Goal: Use online tool/utility: Utilize a website feature to perform a specific function

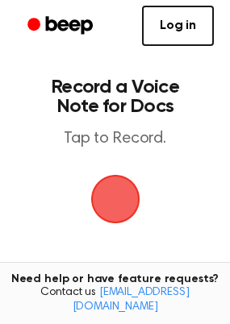
click at [116, 199] on span "button" at bounding box center [115, 199] width 45 height 45
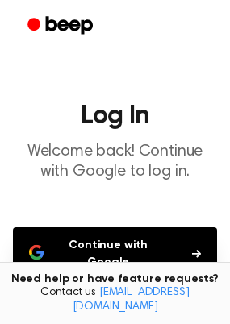
click at [126, 249] on button "Continue with Google" at bounding box center [115, 254] width 204 height 53
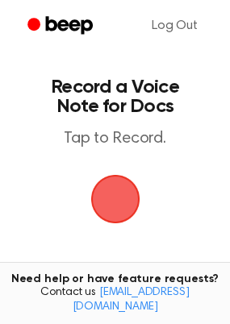
click at [107, 205] on span "button" at bounding box center [115, 199] width 45 height 45
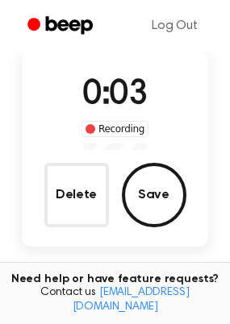
scroll to position [81, 0]
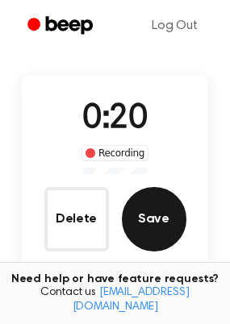
click at [146, 208] on button "Save" at bounding box center [154, 219] width 65 height 65
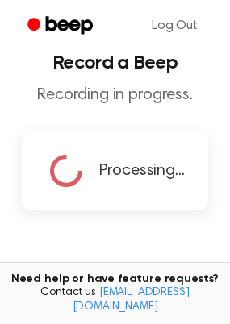
scroll to position [0, 0]
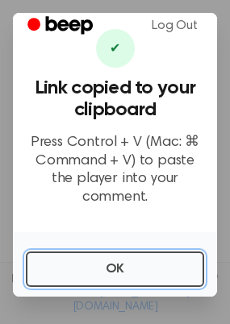
click at [121, 270] on button "OK" at bounding box center [115, 270] width 178 height 36
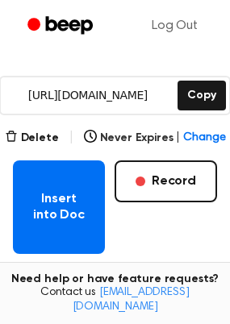
scroll to position [224, 0]
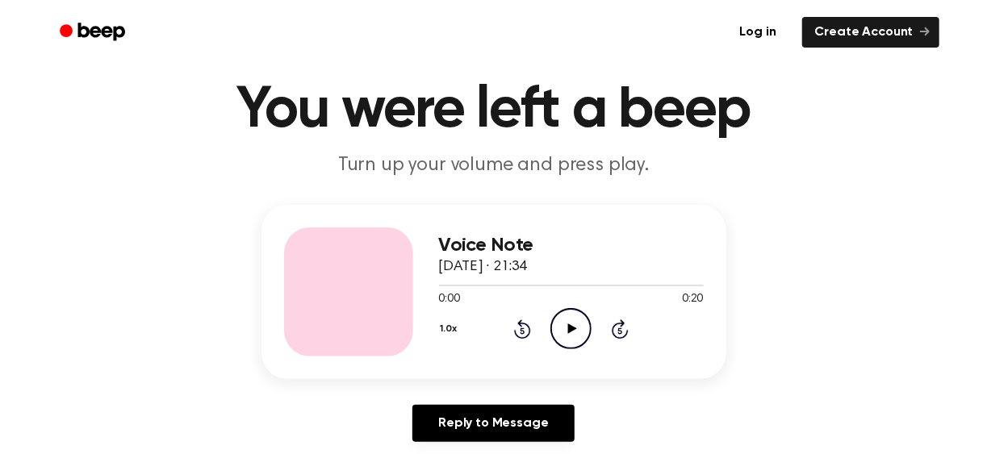
scroll to position [81, 0]
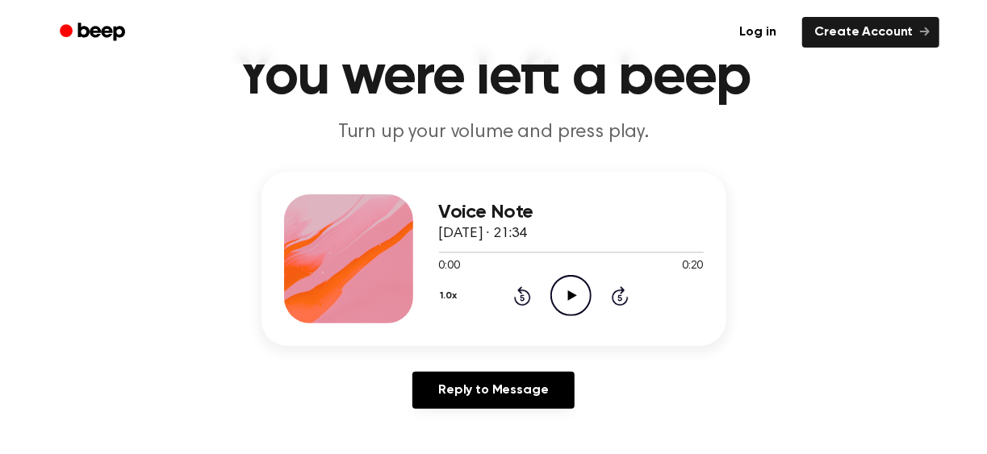
click at [567, 293] on icon "Play Audio" at bounding box center [570, 295] width 41 height 41
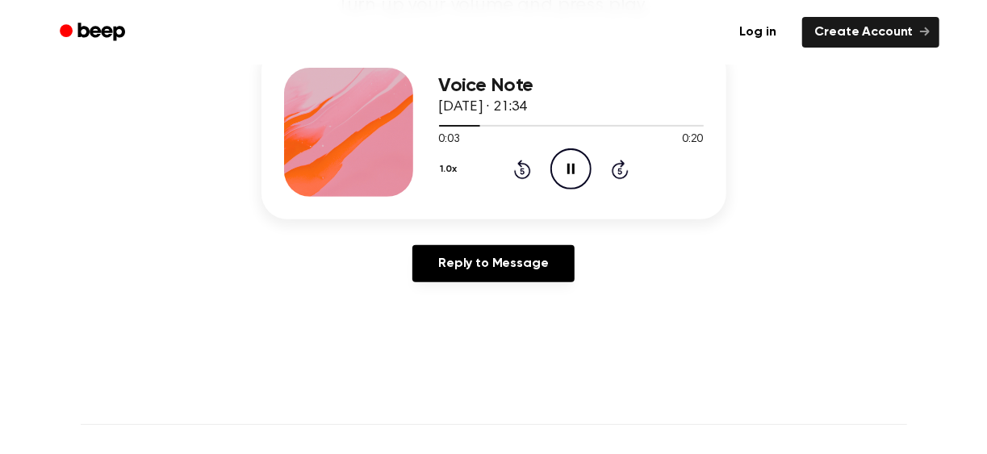
scroll to position [242, 0]
